Goal: Transaction & Acquisition: Purchase product/service

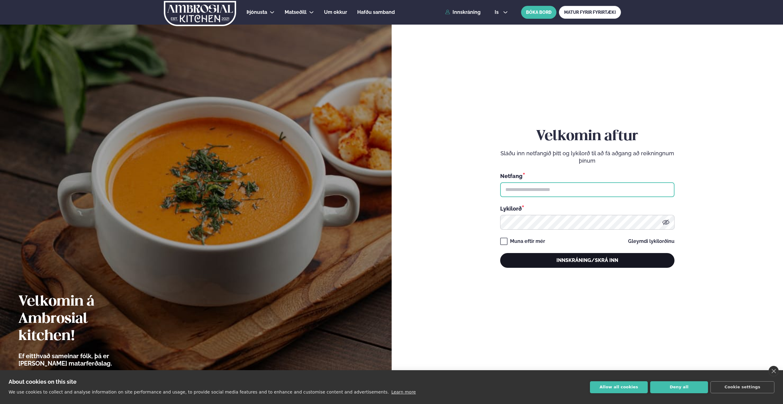
type input "**********"
click at [551, 258] on button "Innskráning/Skrá inn" at bounding box center [587, 260] width 174 height 15
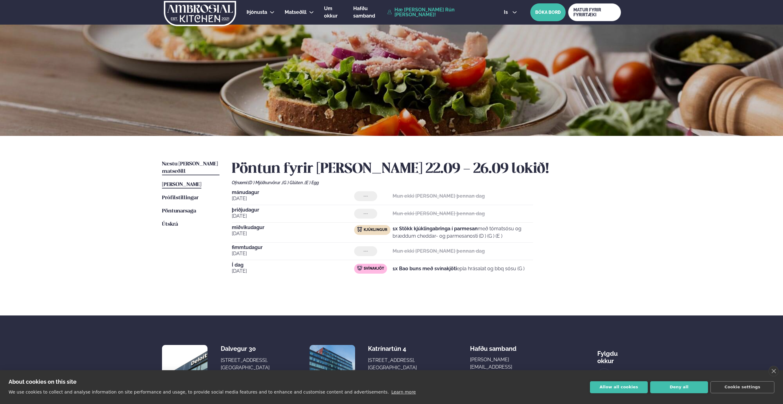
click at [194, 166] on span "Næstu [PERSON_NAME] matseðill" at bounding box center [190, 167] width 56 height 13
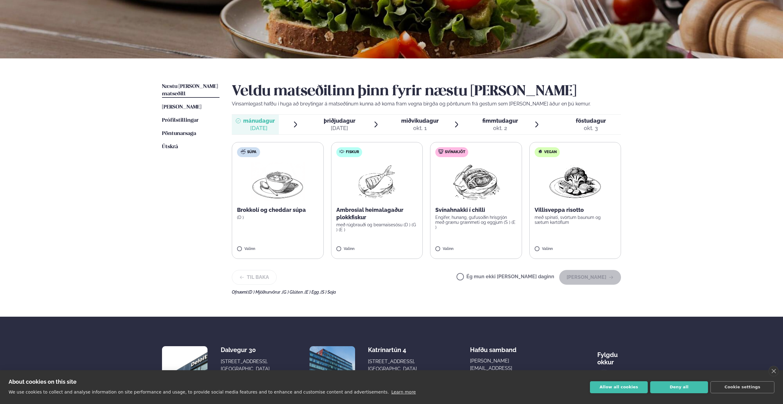
scroll to position [92, 0]
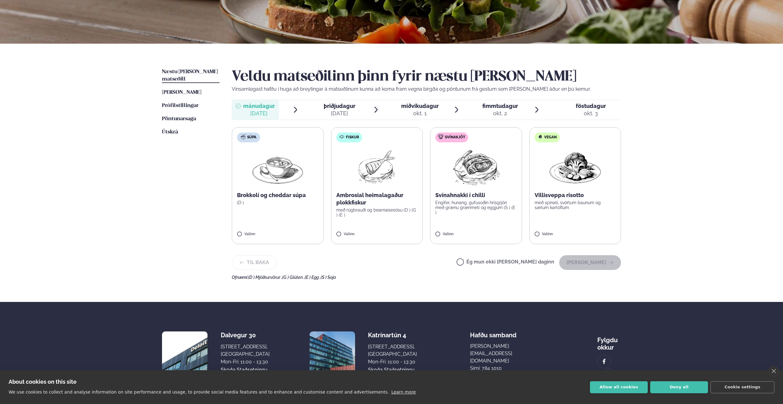
click at [336, 105] on span "þriðjudagur" at bounding box center [340, 106] width 32 height 6
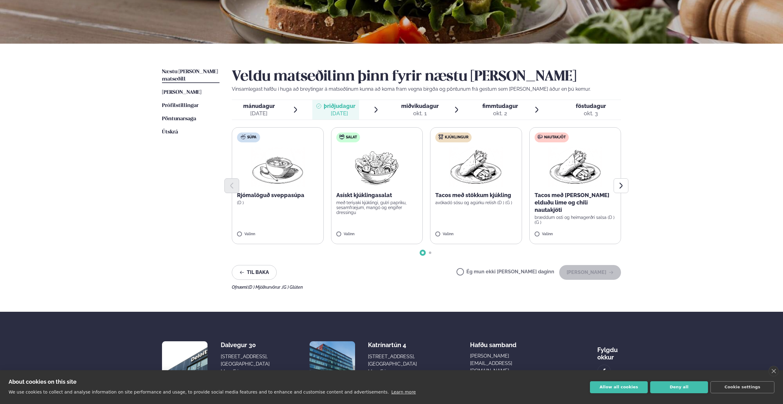
click at [258, 111] on div "[DATE]" at bounding box center [259, 113] width 32 height 7
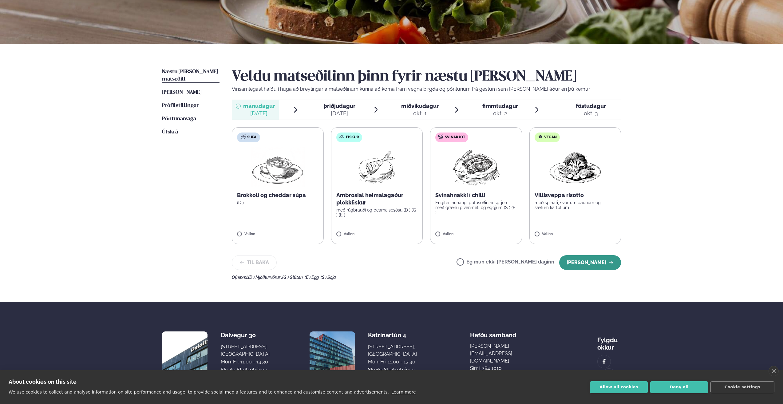
click at [596, 261] on button "[PERSON_NAME]" at bounding box center [590, 262] width 62 height 15
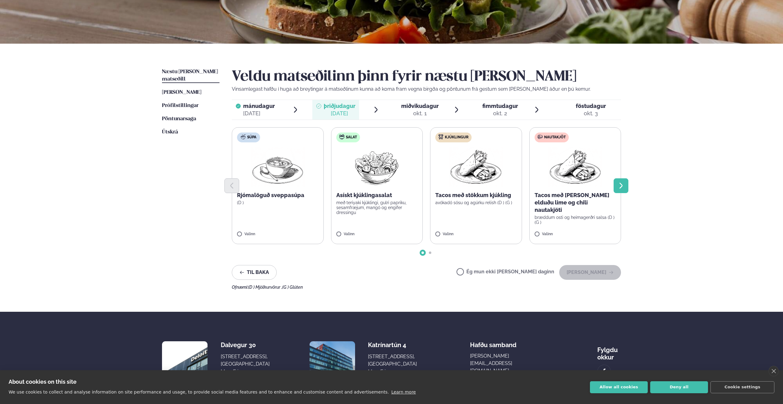
click at [616, 185] on button "Next slide" at bounding box center [620, 185] width 15 height 15
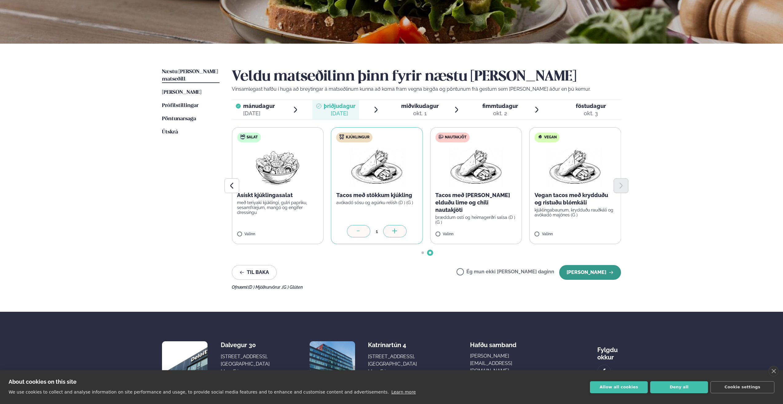
click at [587, 272] on button "[PERSON_NAME]" at bounding box center [590, 272] width 62 height 15
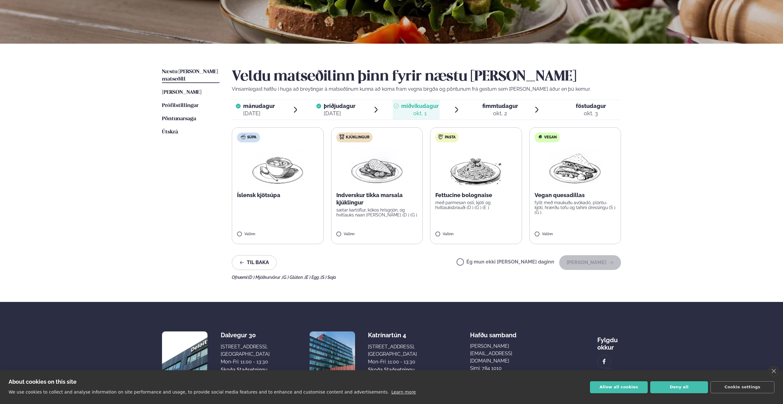
click at [483, 263] on label "Ég mun ekki [PERSON_NAME] daginn" at bounding box center [505, 262] width 98 height 6
click at [595, 265] on button "[PERSON_NAME]" at bounding box center [590, 262] width 62 height 15
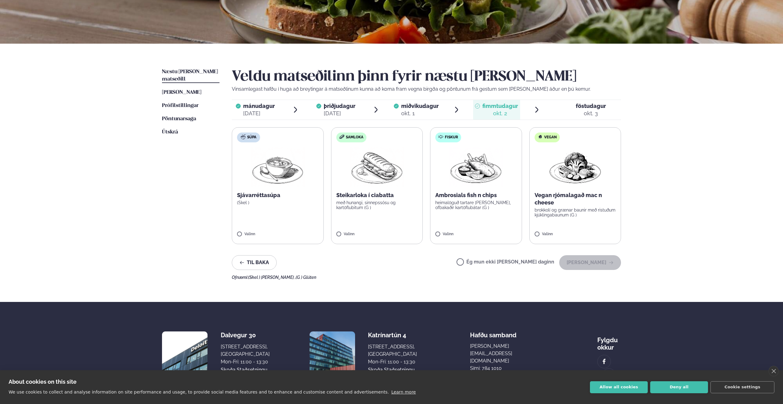
click at [386, 215] on label "Samloka Steikarloka í ciabatta með hunangi, sinnepssósu og kartöflubitum (G ) V…" at bounding box center [377, 185] width 92 height 117
click at [596, 259] on button "[PERSON_NAME]" at bounding box center [590, 262] width 62 height 15
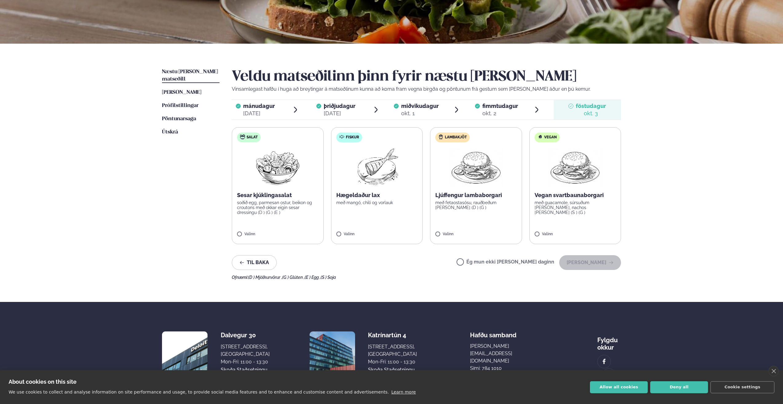
click at [302, 215] on label "Salat Sesar kjúklingasalat soðið egg, parmesan ostur, beikon og croutons með ok…" at bounding box center [278, 185] width 92 height 117
click at [589, 268] on button "[PERSON_NAME]" at bounding box center [590, 262] width 62 height 15
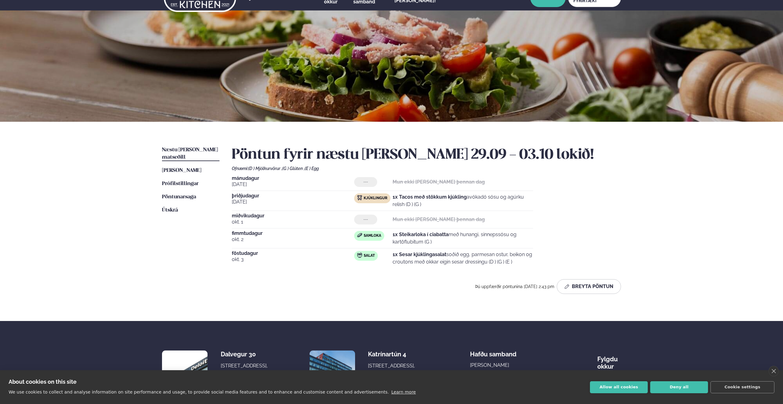
scroll to position [0, 0]
